Goal: Leave review/rating: Share an evaluation or opinion about a product, service, or content

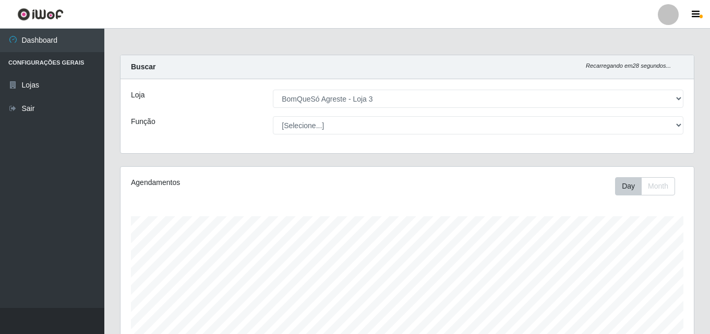
select select "215"
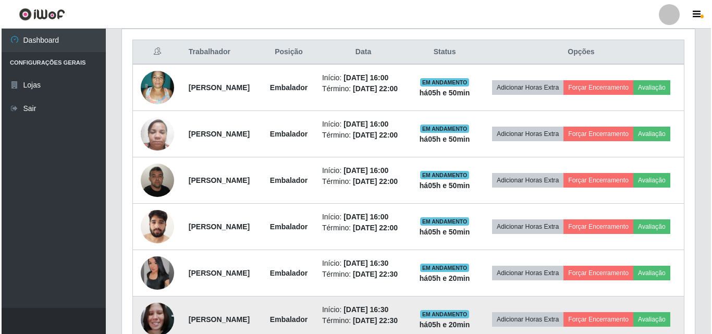
scroll to position [394, 0]
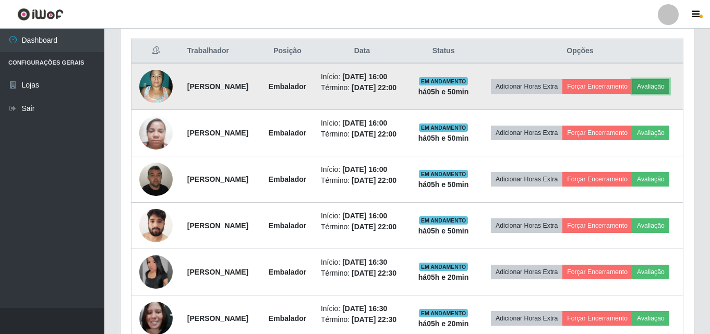
click at [632, 94] on button "Avaliação" at bounding box center [650, 86] width 37 height 15
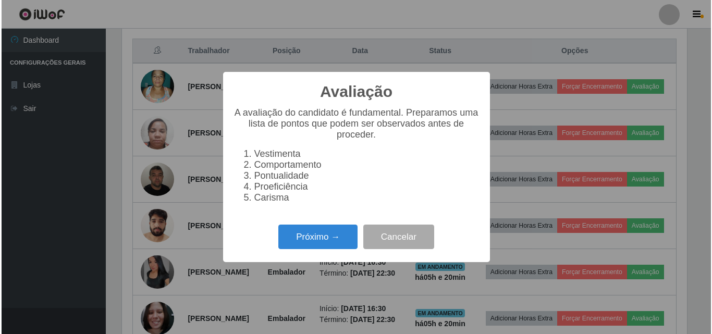
scroll to position [216, 568]
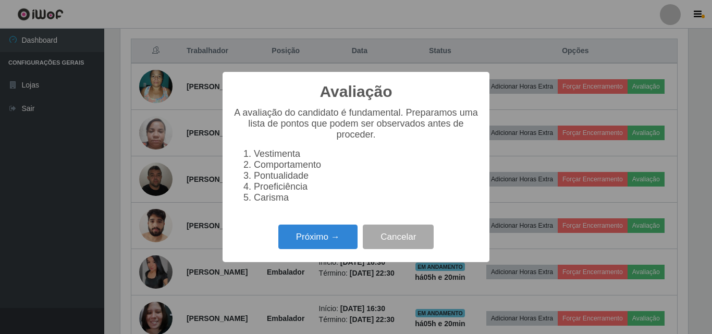
click at [308, 252] on div "Próximo → Cancelar" at bounding box center [356, 237] width 246 height 30
click at [311, 249] on button "Próximo →" at bounding box center [317, 237] width 79 height 25
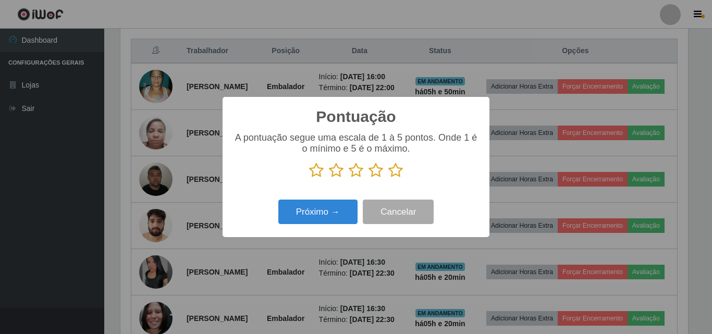
scroll to position [521267, 520915]
click at [394, 170] on icon at bounding box center [396, 171] width 15 height 16
click at [389, 178] on input "radio" at bounding box center [389, 178] width 0 height 0
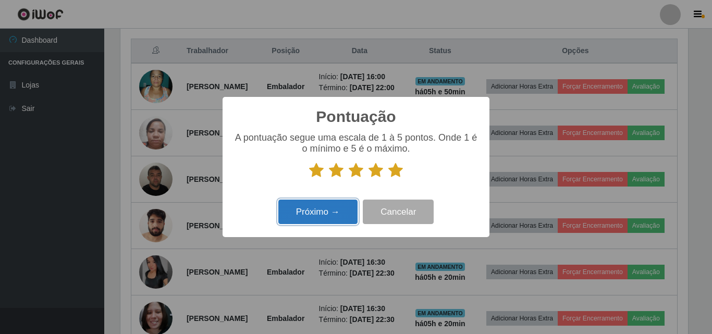
click at [323, 213] on button "Próximo →" at bounding box center [317, 212] width 79 height 25
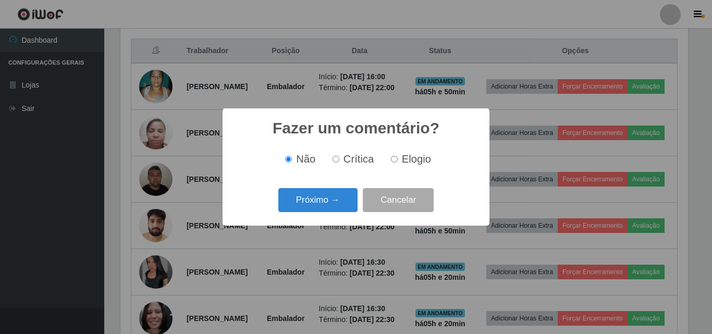
click at [396, 157] on input "Elogio" at bounding box center [394, 159] width 7 height 7
radio input "true"
click at [339, 199] on button "Próximo →" at bounding box center [317, 200] width 79 height 25
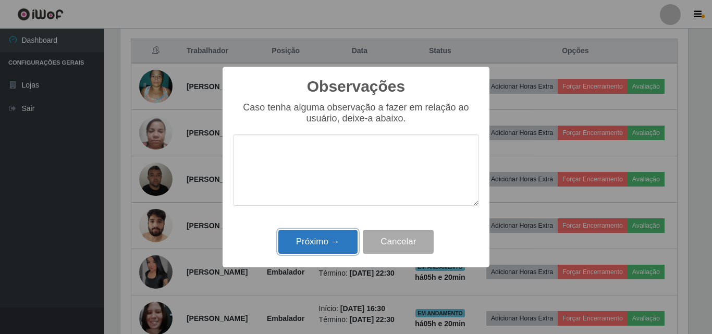
click at [323, 244] on button "Próximo →" at bounding box center [317, 242] width 79 height 25
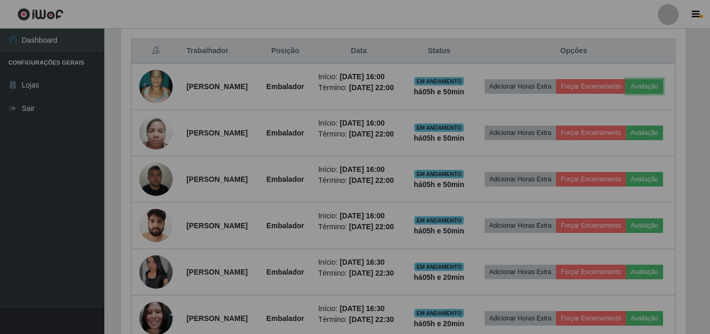
scroll to position [216, 573]
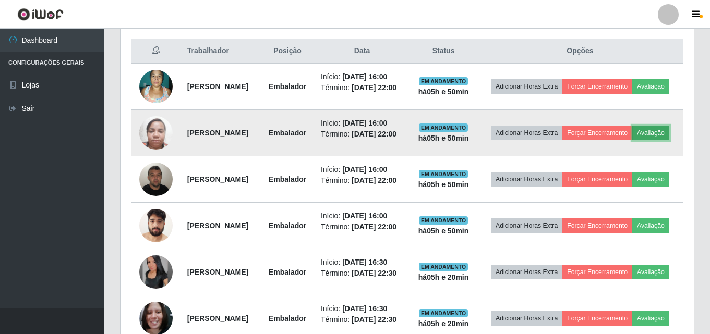
click at [632, 140] on button "Avaliação" at bounding box center [650, 133] width 37 height 15
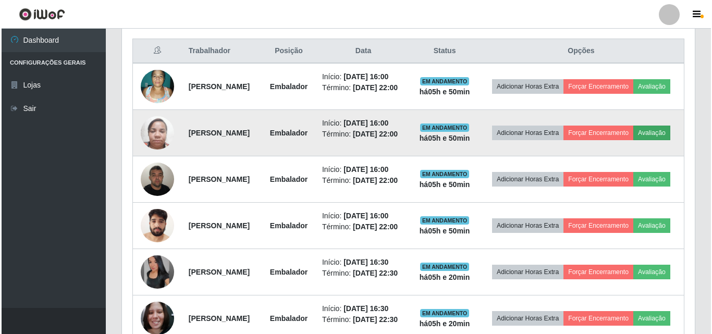
scroll to position [216, 568]
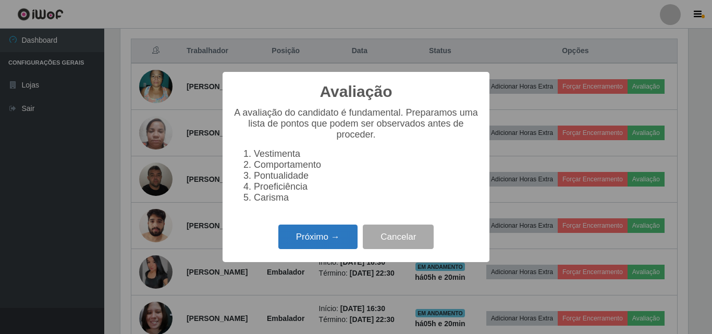
click at [339, 235] on button "Próximo →" at bounding box center [317, 237] width 79 height 25
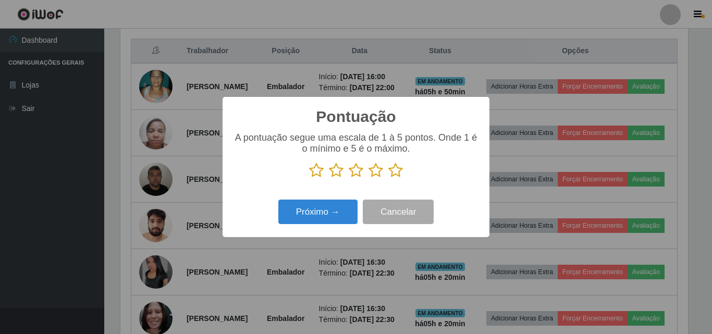
scroll to position [521267, 520915]
click at [392, 171] on icon at bounding box center [396, 171] width 15 height 16
click at [389, 178] on input "radio" at bounding box center [389, 178] width 0 height 0
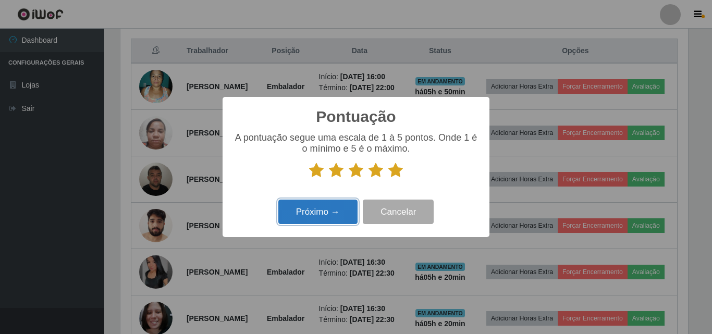
click at [345, 213] on button "Próximo →" at bounding box center [317, 212] width 79 height 25
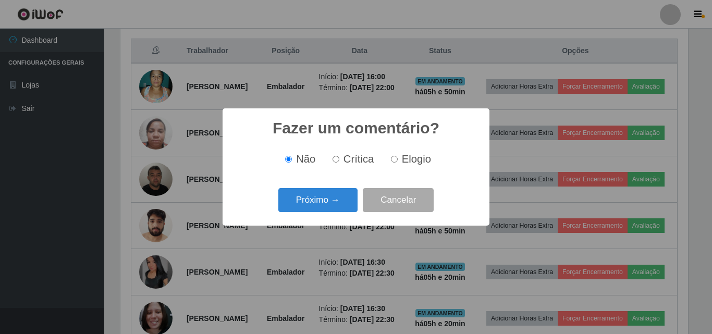
click at [415, 156] on span "Elogio" at bounding box center [416, 158] width 29 height 11
click at [398, 156] on input "Elogio" at bounding box center [394, 159] width 7 height 7
radio input "true"
click at [348, 200] on button "Próximo →" at bounding box center [317, 200] width 79 height 25
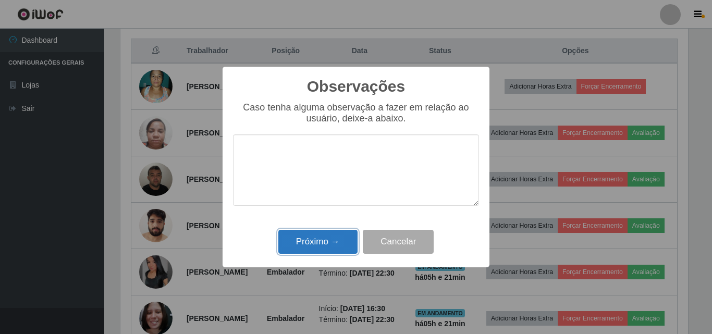
click at [334, 238] on button "Próximo →" at bounding box center [317, 242] width 79 height 25
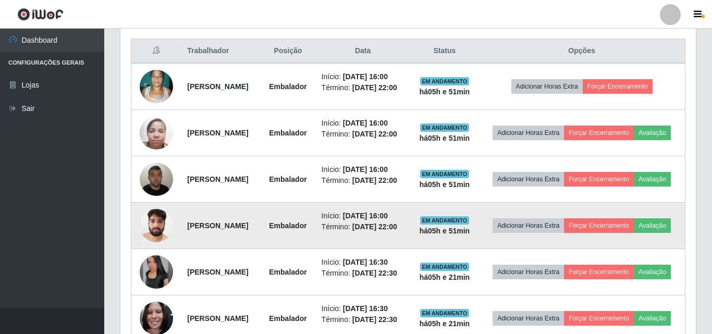
scroll to position [216, 573]
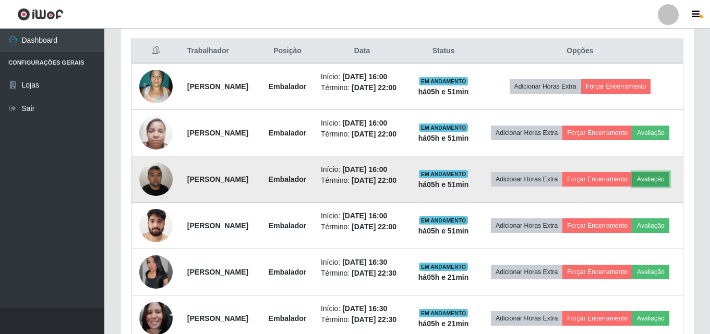
click at [632, 187] on button "Avaliação" at bounding box center [650, 179] width 37 height 15
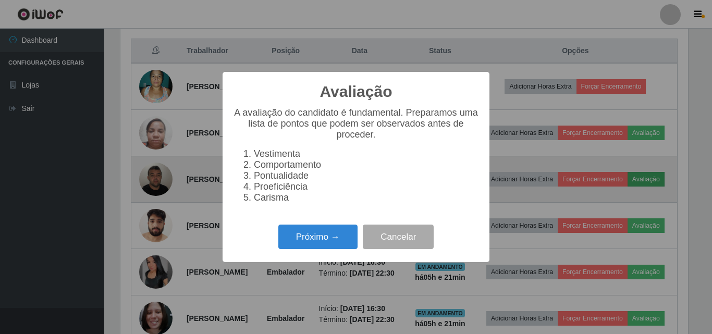
scroll to position [216, 568]
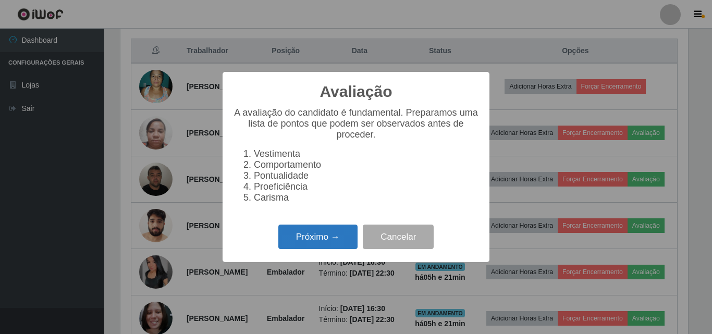
click at [350, 239] on button "Próximo →" at bounding box center [317, 237] width 79 height 25
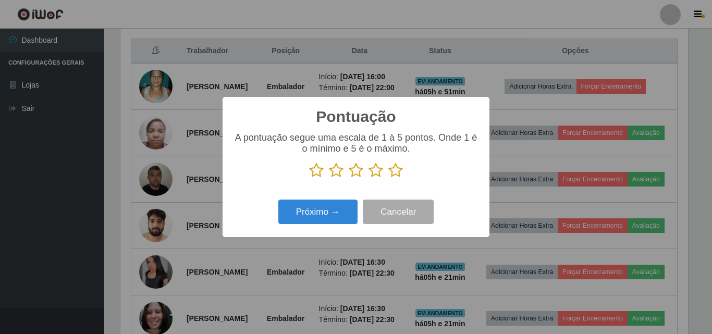
click at [396, 172] on icon at bounding box center [396, 171] width 15 height 16
click at [389, 178] on input "radio" at bounding box center [389, 178] width 0 height 0
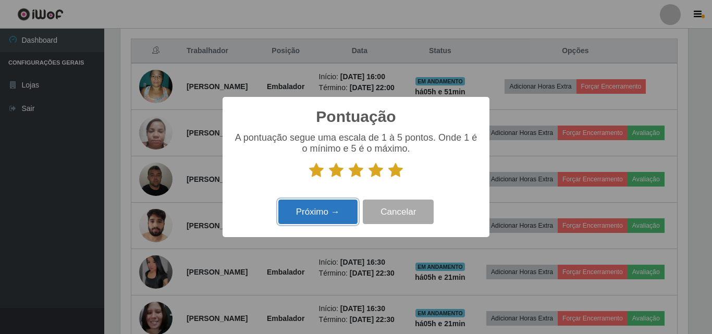
click at [324, 216] on button "Próximo →" at bounding box center [317, 212] width 79 height 25
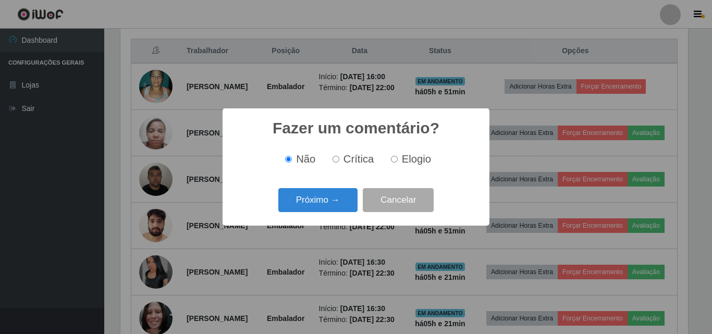
click at [393, 158] on input "Elogio" at bounding box center [394, 159] width 7 height 7
radio input "true"
click at [330, 202] on button "Próximo →" at bounding box center [317, 200] width 79 height 25
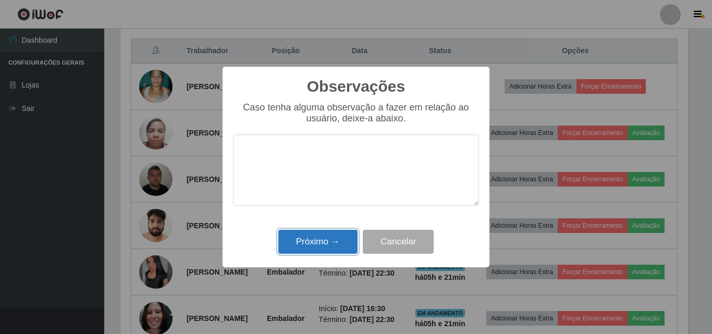
click at [327, 239] on button "Próximo →" at bounding box center [317, 242] width 79 height 25
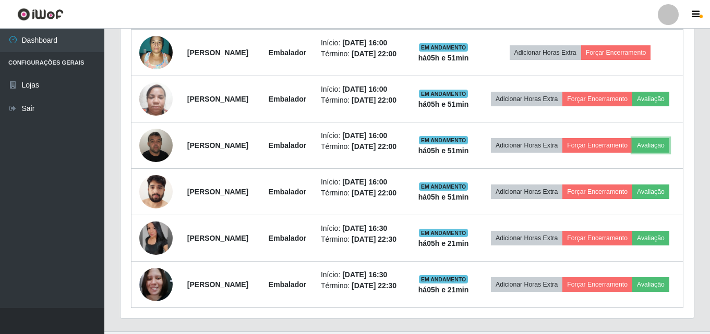
scroll to position [446, 0]
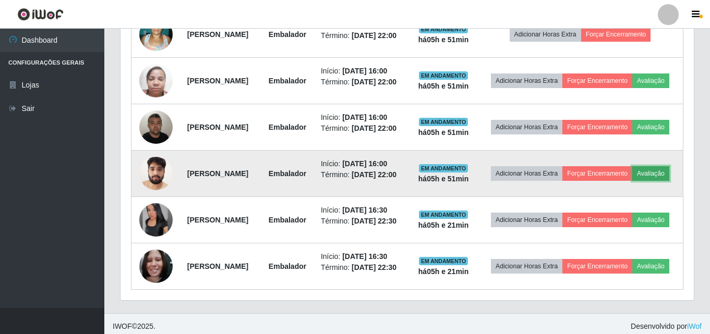
click at [632, 181] on button "Avaliação" at bounding box center [650, 173] width 37 height 15
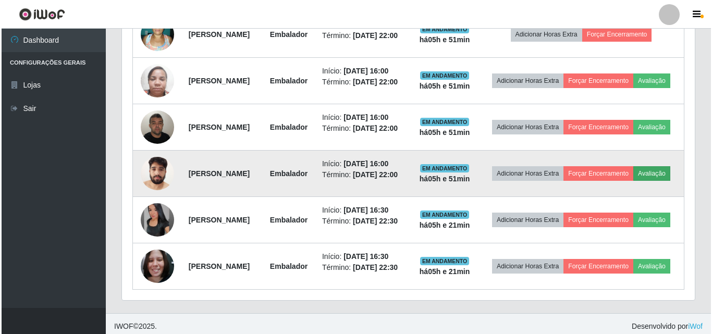
scroll to position [216, 568]
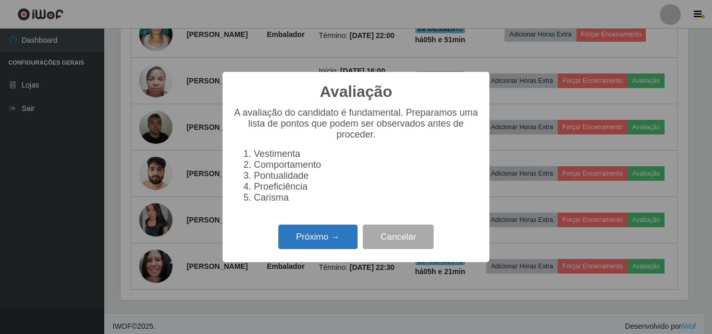
click at [296, 239] on button "Próximo →" at bounding box center [317, 237] width 79 height 25
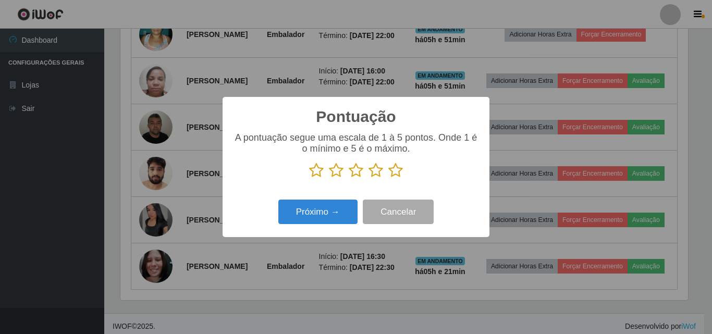
click at [392, 170] on icon at bounding box center [396, 171] width 15 height 16
click at [389, 178] on input "radio" at bounding box center [389, 178] width 0 height 0
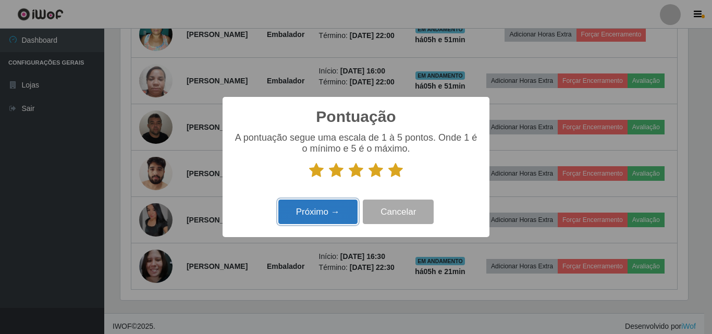
click at [332, 205] on button "Próximo →" at bounding box center [317, 212] width 79 height 25
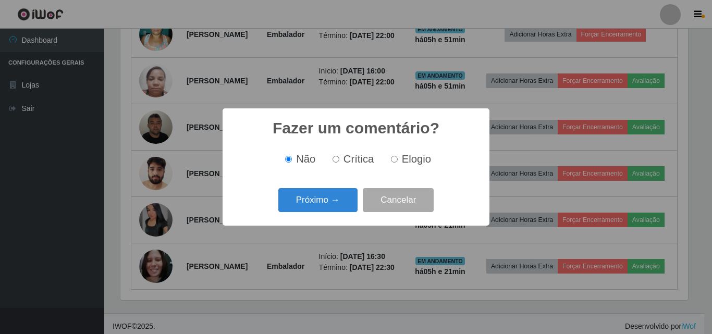
click at [416, 165] on span "Elogio" at bounding box center [416, 158] width 29 height 11
click at [398, 163] on input "Elogio" at bounding box center [394, 159] width 7 height 7
radio input "true"
click at [339, 199] on button "Próximo →" at bounding box center [317, 200] width 79 height 25
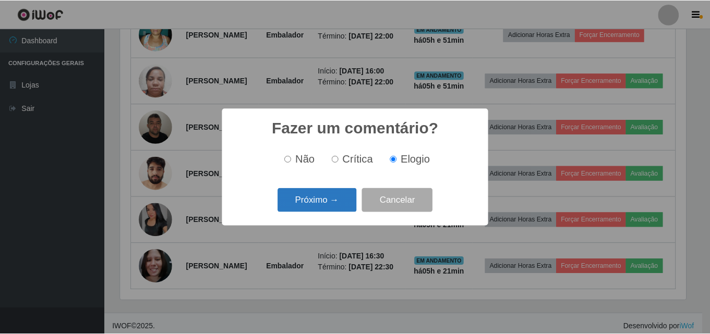
scroll to position [0, 0]
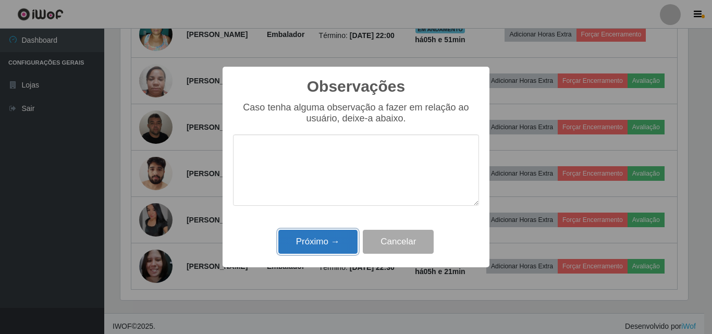
click at [330, 239] on button "Próximo →" at bounding box center [317, 242] width 79 height 25
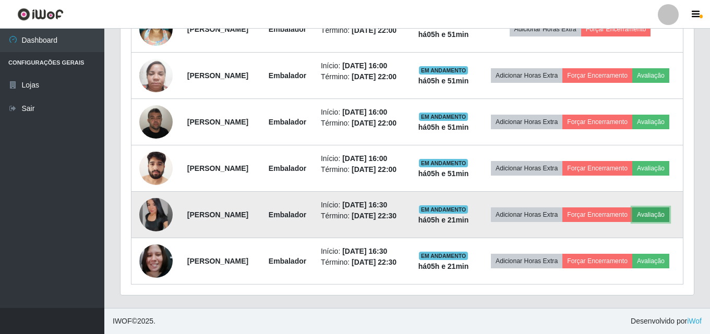
click at [632, 212] on button "Avaliação" at bounding box center [650, 215] width 37 height 15
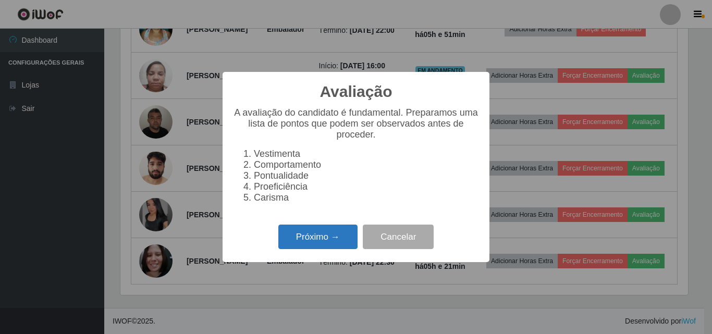
click at [332, 240] on button "Próximo →" at bounding box center [317, 237] width 79 height 25
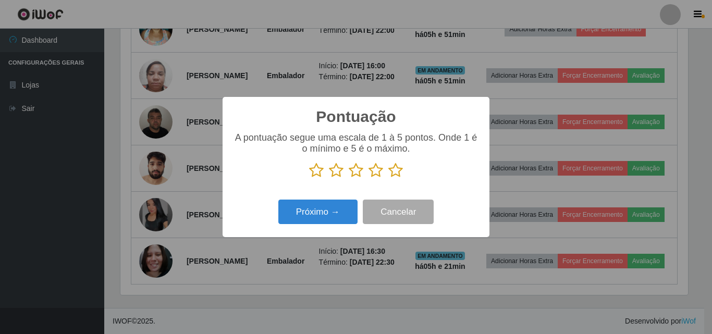
click at [398, 175] on icon at bounding box center [396, 171] width 15 height 16
click at [389, 178] on input "radio" at bounding box center [389, 178] width 0 height 0
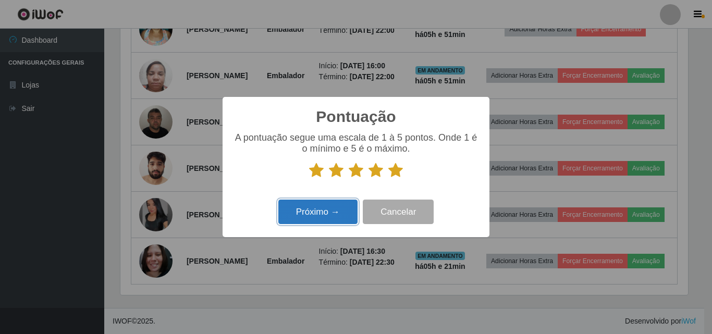
click at [331, 212] on button "Próximo →" at bounding box center [317, 212] width 79 height 25
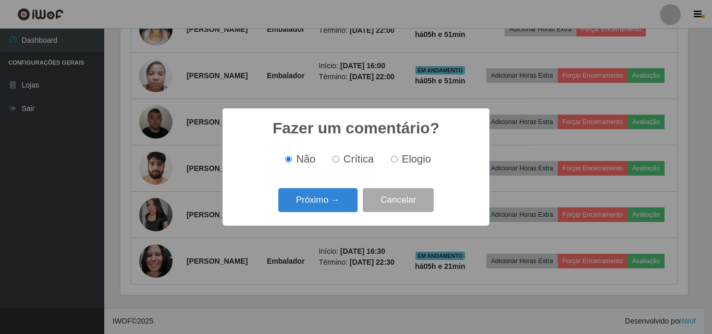
click at [404, 161] on span "Elogio" at bounding box center [416, 158] width 29 height 11
click at [398, 161] on input "Elogio" at bounding box center [394, 159] width 7 height 7
radio input "true"
click at [334, 205] on button "Próximo →" at bounding box center [317, 200] width 79 height 25
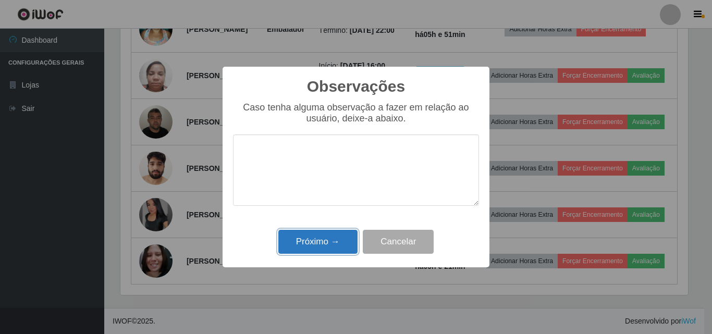
click at [327, 244] on button "Próximo →" at bounding box center [317, 242] width 79 height 25
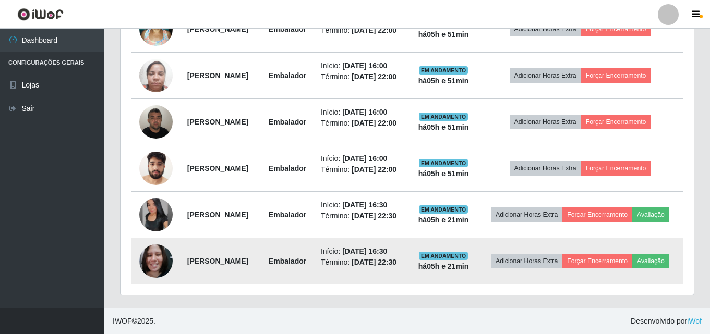
click at [164, 256] on img at bounding box center [155, 261] width 33 height 44
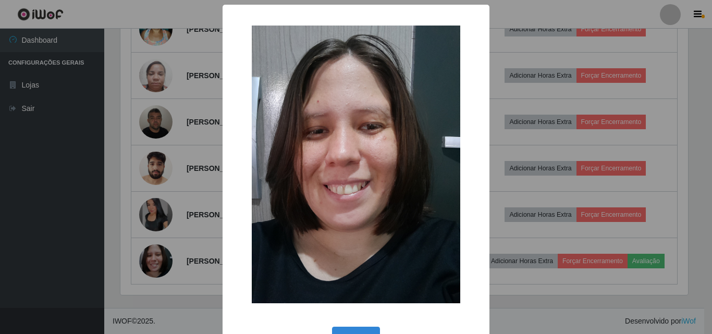
click at [168, 228] on div "× OK Cancel" at bounding box center [356, 167] width 712 height 334
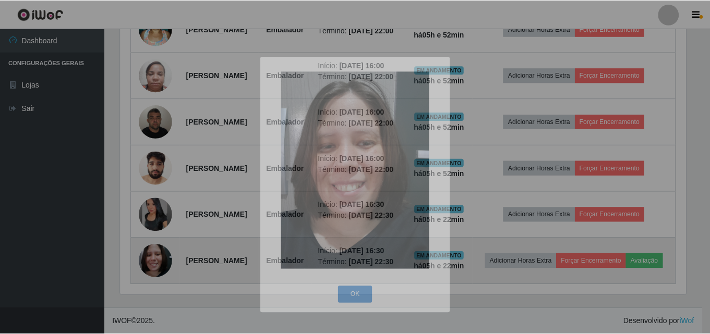
scroll to position [216, 573]
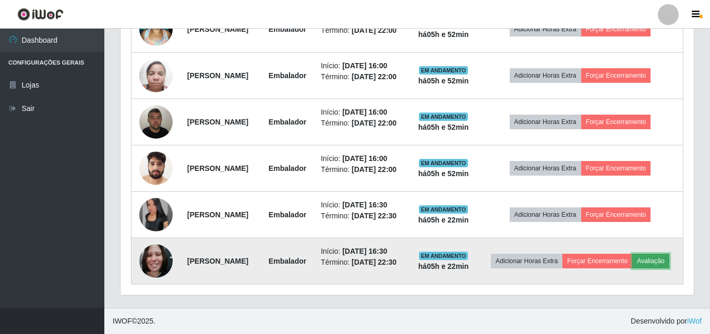
click at [632, 269] on button "Avaliação" at bounding box center [650, 261] width 37 height 15
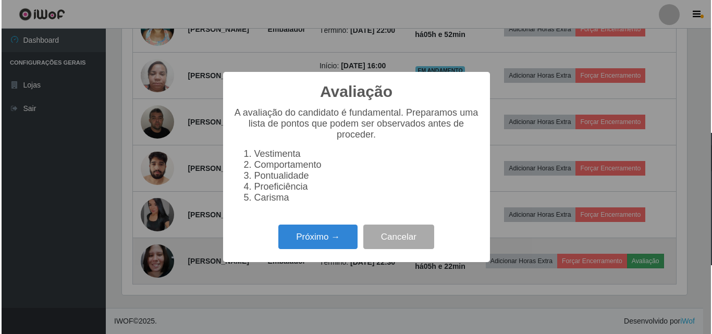
scroll to position [216, 568]
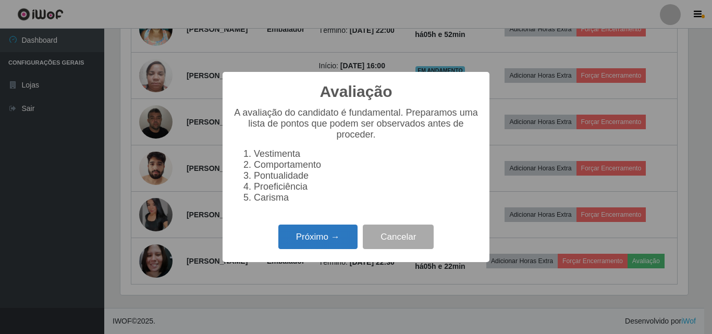
click at [341, 244] on button "Próximo →" at bounding box center [317, 237] width 79 height 25
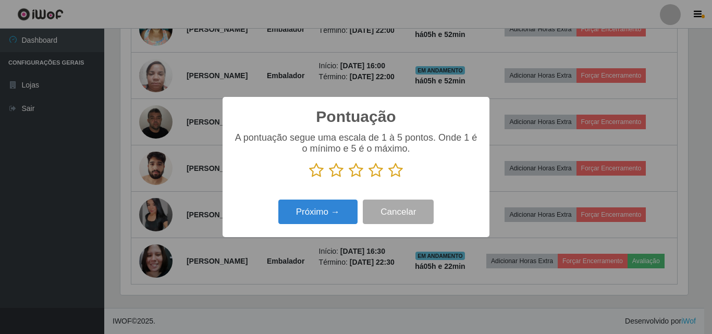
scroll to position [521267, 520915]
click at [393, 173] on icon at bounding box center [396, 171] width 15 height 16
click at [389, 178] on input "radio" at bounding box center [389, 178] width 0 height 0
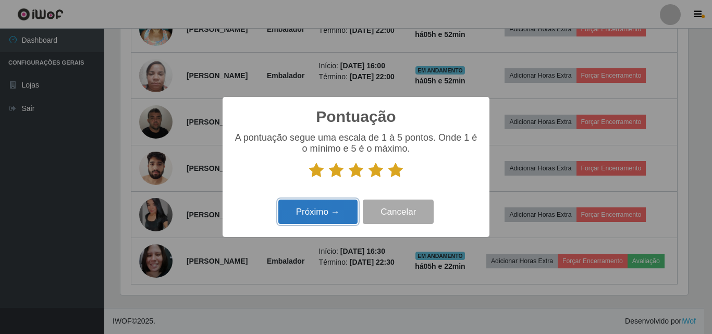
click at [325, 209] on button "Próximo →" at bounding box center [317, 212] width 79 height 25
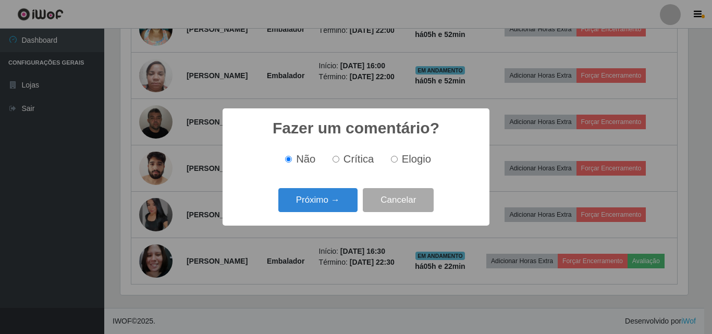
click at [407, 159] on span "Elogio" at bounding box center [416, 158] width 29 height 11
click at [398, 159] on input "Elogio" at bounding box center [394, 159] width 7 height 7
radio input "true"
click at [348, 202] on button "Próximo →" at bounding box center [317, 200] width 79 height 25
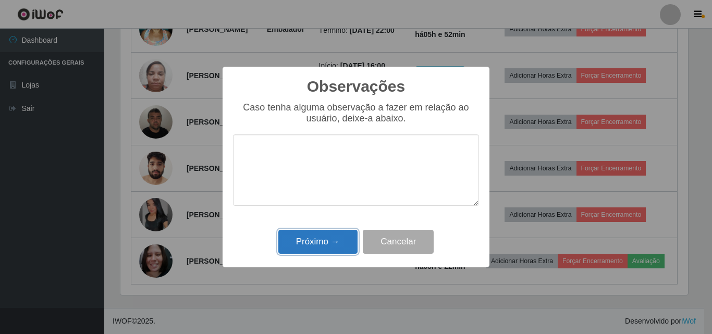
click at [331, 236] on button "Próximo →" at bounding box center [317, 242] width 79 height 25
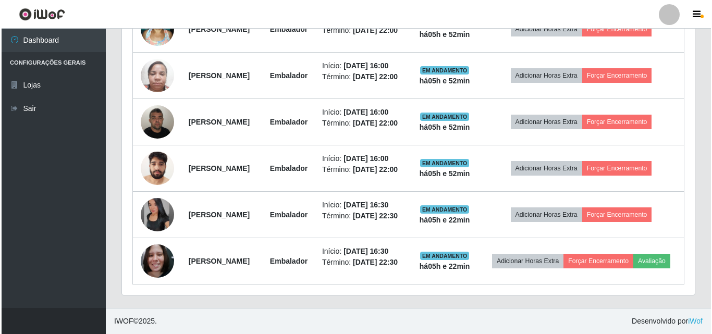
scroll to position [451, 0]
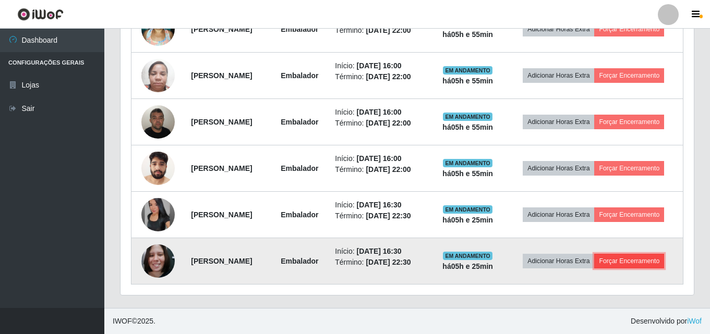
click at [647, 264] on button "Forçar Encerramento" at bounding box center [629, 261] width 70 height 15
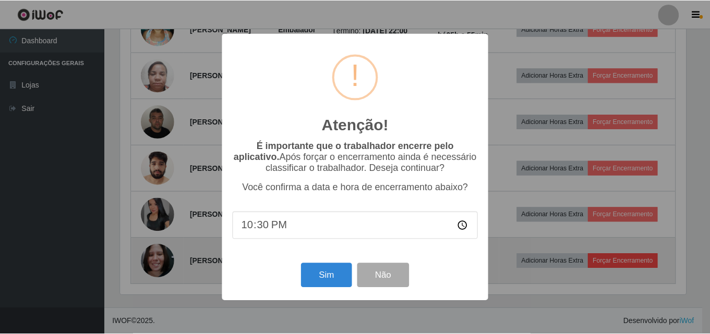
scroll to position [216, 568]
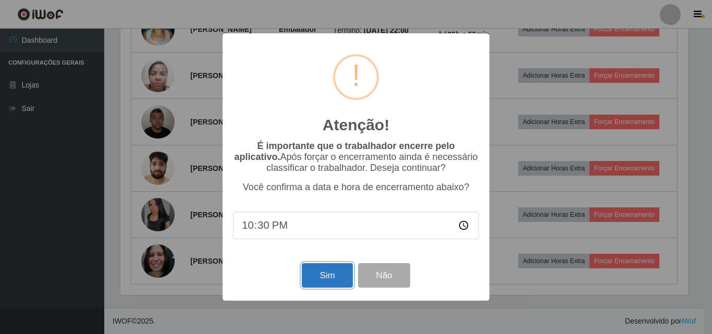
click at [325, 281] on button "Sim" at bounding box center [327, 275] width 51 height 25
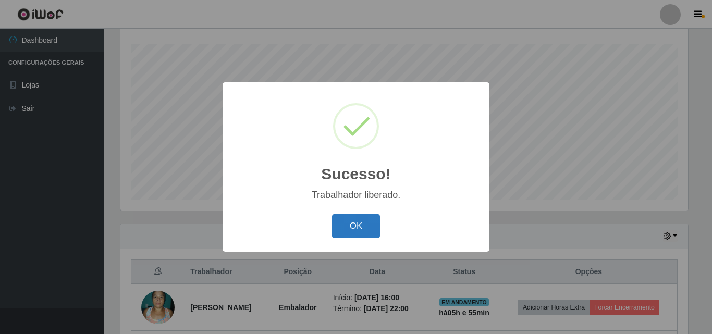
click at [365, 236] on button "OK" at bounding box center [356, 226] width 48 height 25
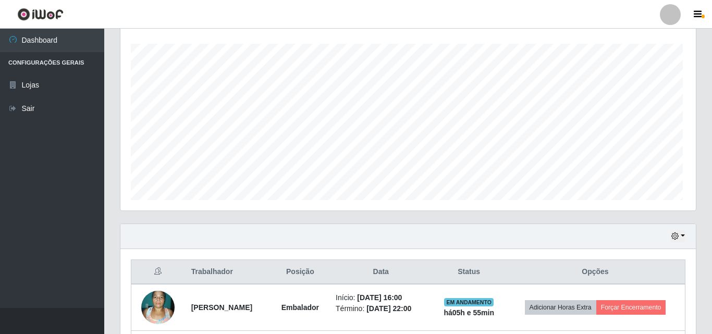
scroll to position [216, 573]
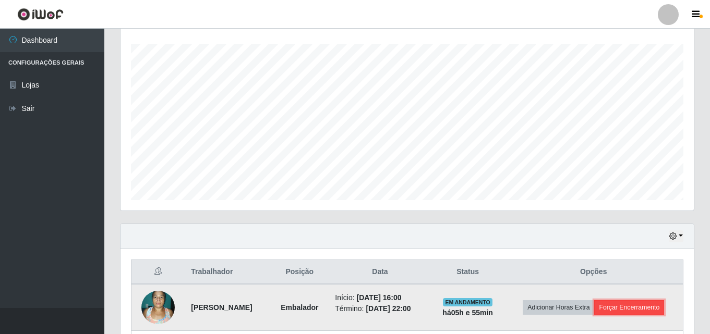
click at [629, 308] on button "Forçar Encerramento" at bounding box center [629, 307] width 70 height 15
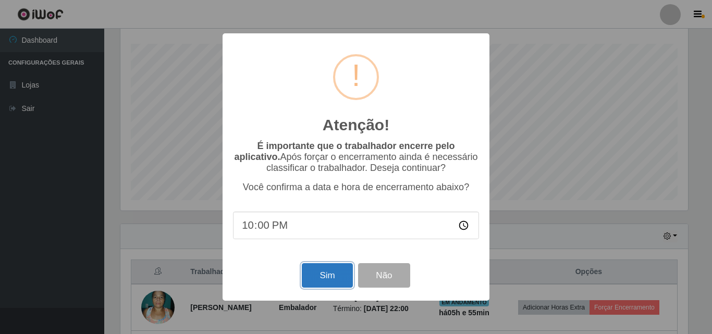
click at [331, 274] on button "Sim" at bounding box center [327, 275] width 51 height 25
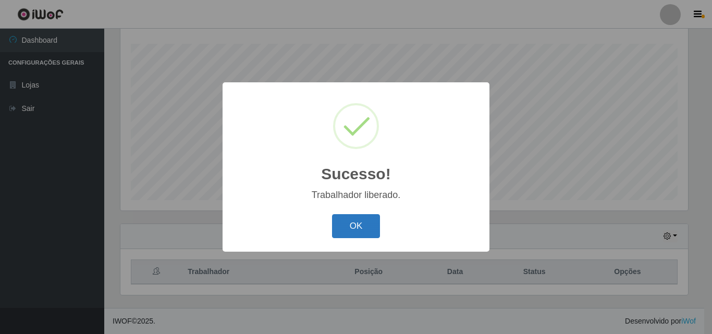
click at [363, 226] on button "OK" at bounding box center [356, 226] width 48 height 25
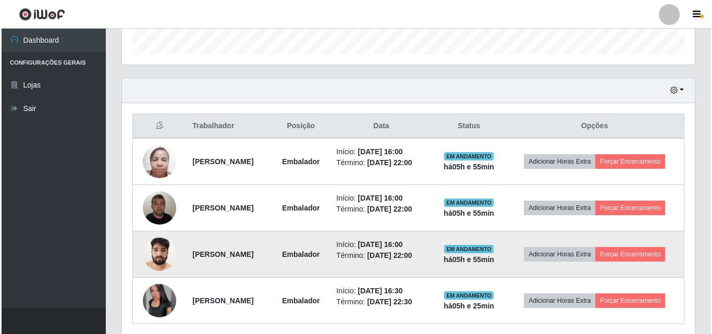
scroll to position [329, 0]
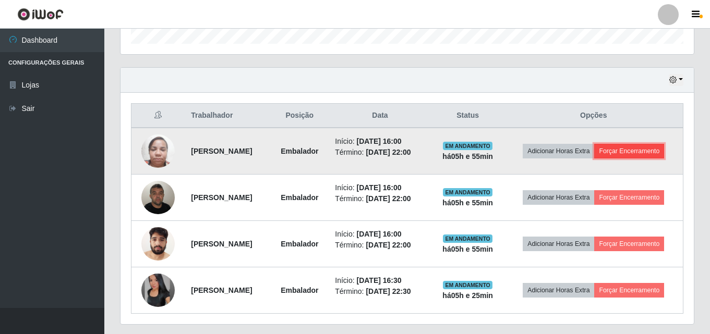
click at [624, 149] on button "Forçar Encerramento" at bounding box center [629, 151] width 70 height 15
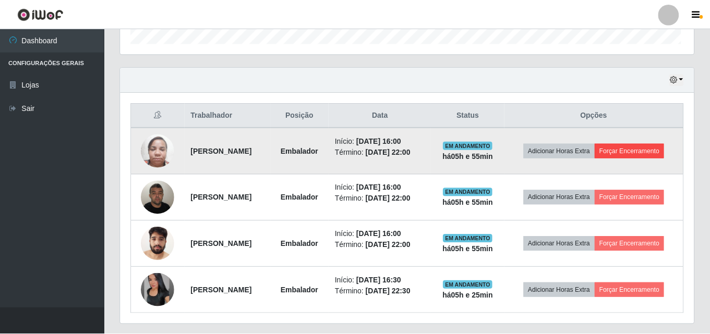
scroll to position [216, 568]
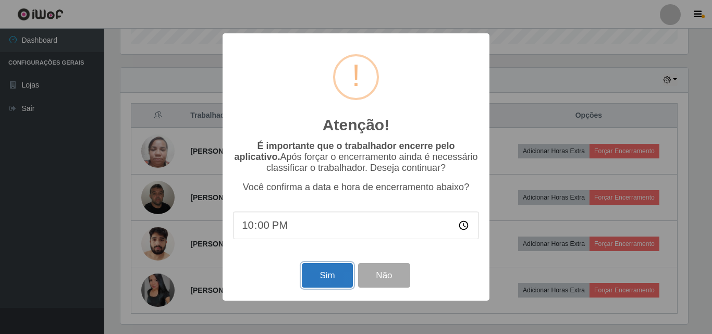
click at [344, 285] on button "Sim" at bounding box center [327, 275] width 51 height 25
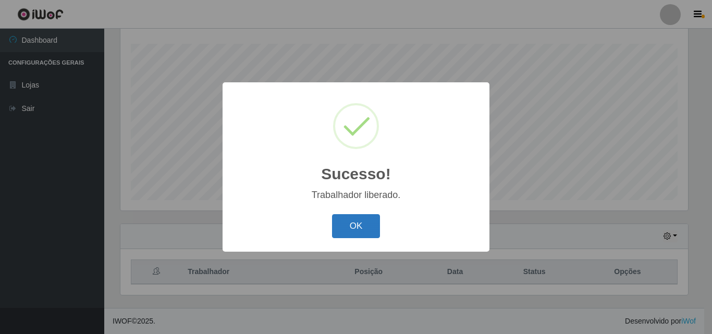
click at [371, 222] on button "OK" at bounding box center [356, 226] width 48 height 25
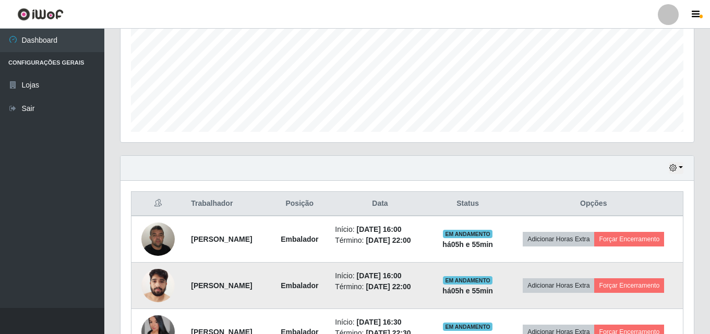
scroll to position [312, 0]
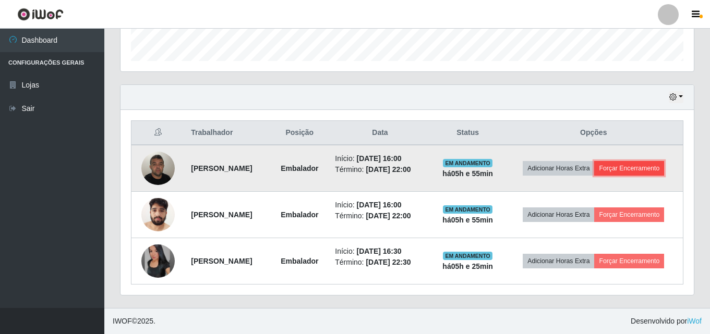
click at [638, 166] on button "Forçar Encerramento" at bounding box center [629, 168] width 70 height 15
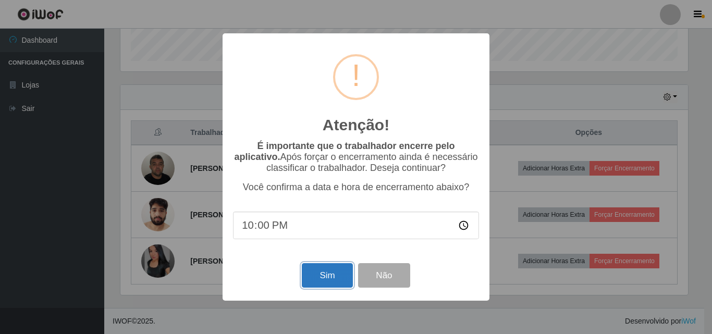
click at [343, 284] on button "Sim" at bounding box center [327, 275] width 51 height 25
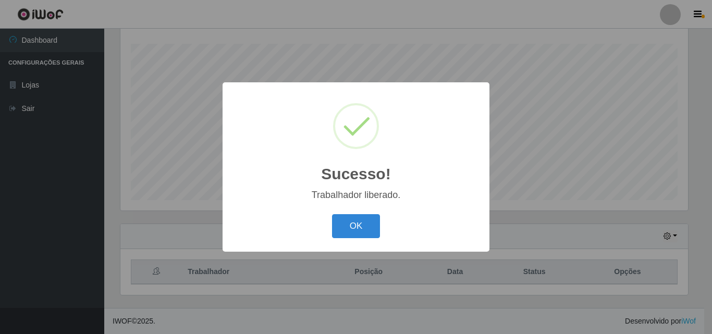
click at [360, 229] on button "OK" at bounding box center [356, 226] width 48 height 25
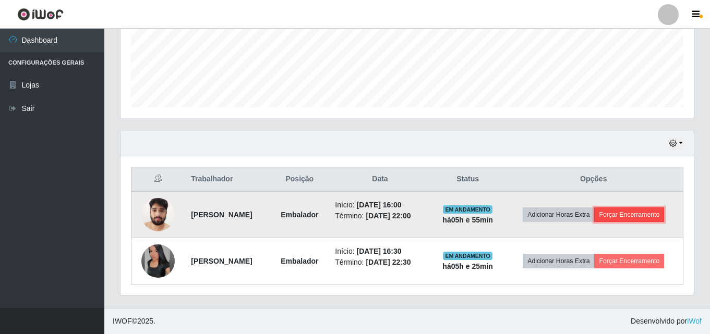
click at [622, 218] on button "Forçar Encerramento" at bounding box center [629, 215] width 70 height 15
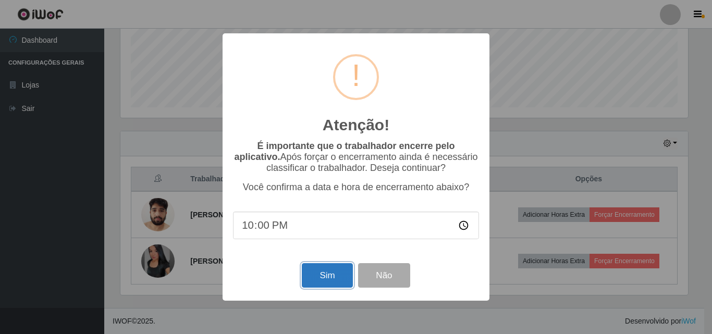
click at [333, 281] on button "Sim" at bounding box center [327, 275] width 51 height 25
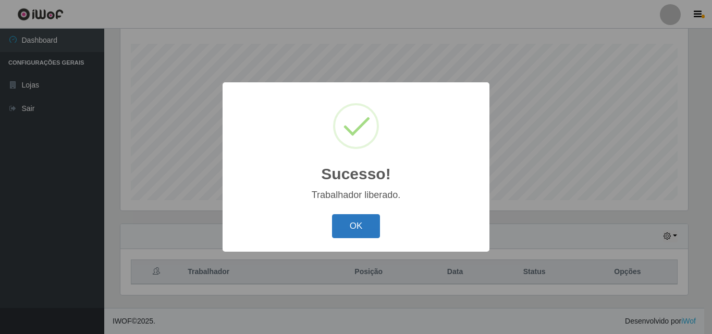
click at [367, 228] on button "OK" at bounding box center [356, 226] width 48 height 25
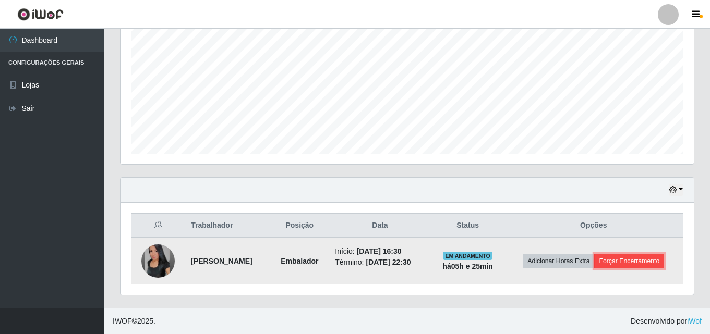
click at [653, 259] on button "Forçar Encerramento" at bounding box center [629, 261] width 70 height 15
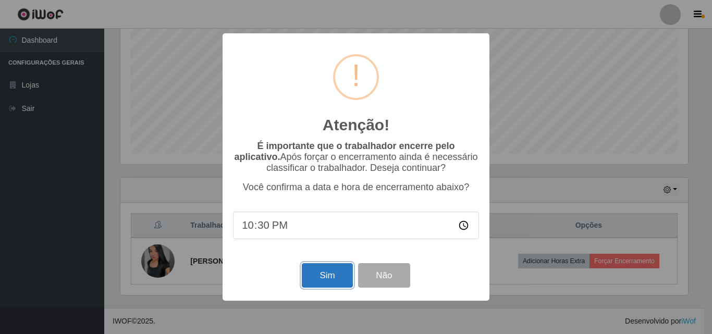
click at [335, 275] on button "Sim" at bounding box center [327, 275] width 51 height 25
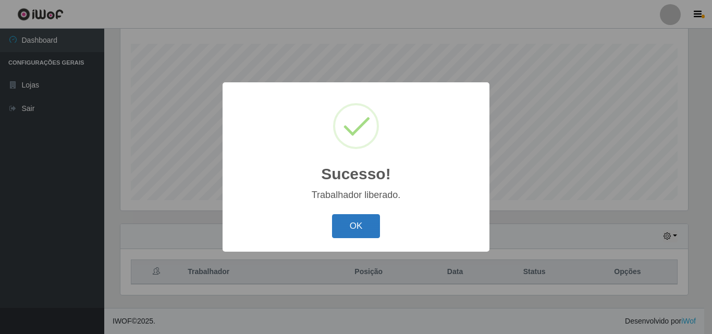
click at [374, 225] on button "OK" at bounding box center [356, 226] width 48 height 25
